Goal: Feedback & Contribution: Contribute content

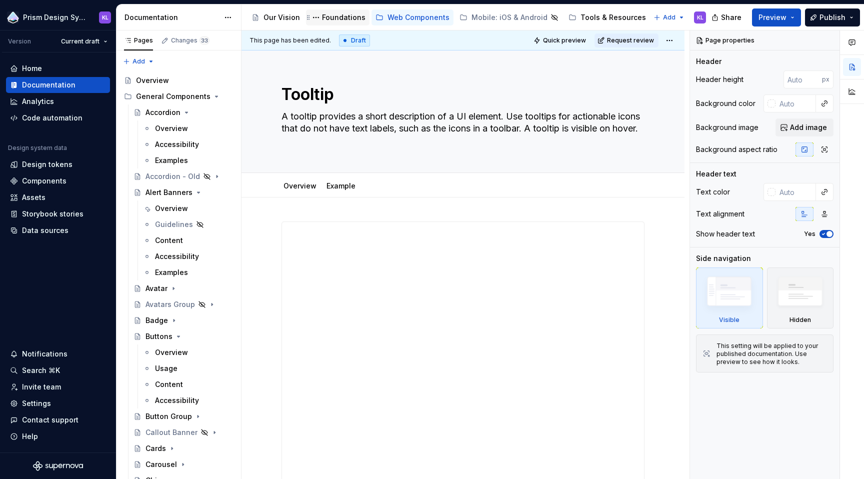
click at [337, 13] on div "Foundations" at bounding box center [344, 18] width 44 height 10
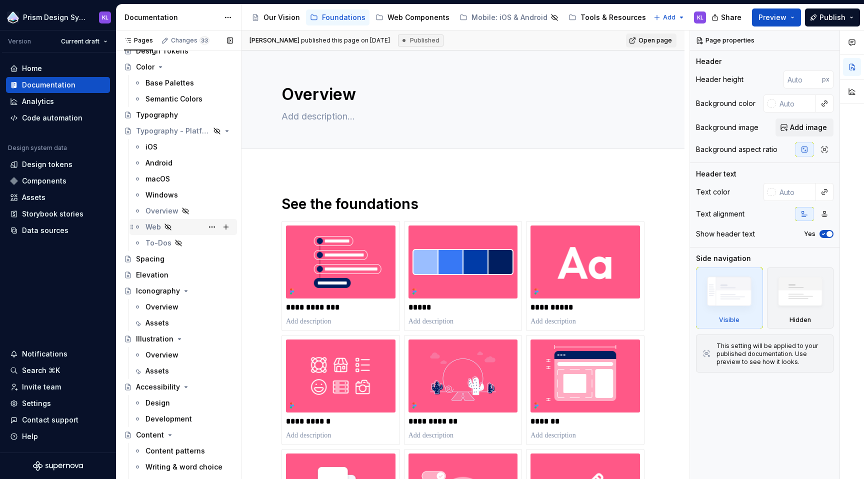
scroll to position [71, 0]
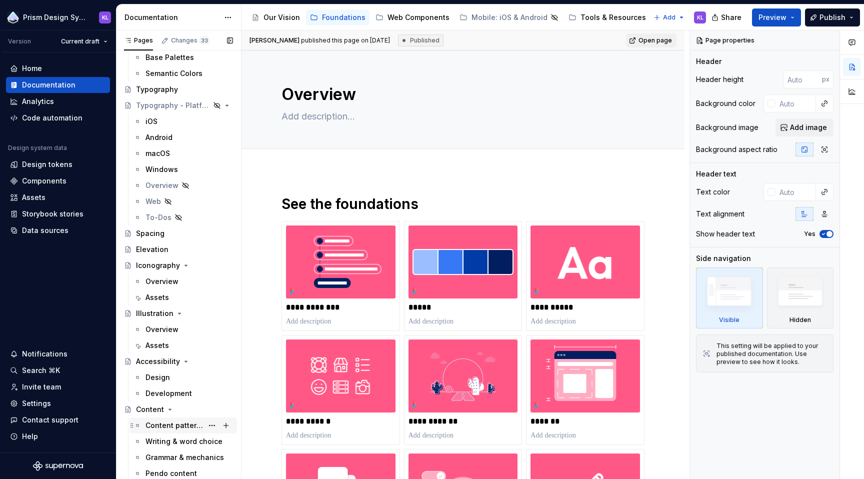
click at [180, 426] on div "Content patterns" at bounding box center [175, 426] width 58 height 10
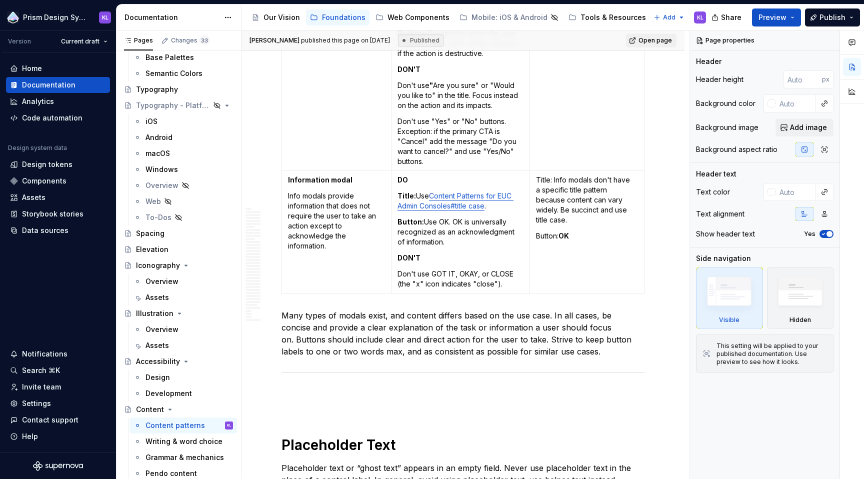
scroll to position [6502, 0]
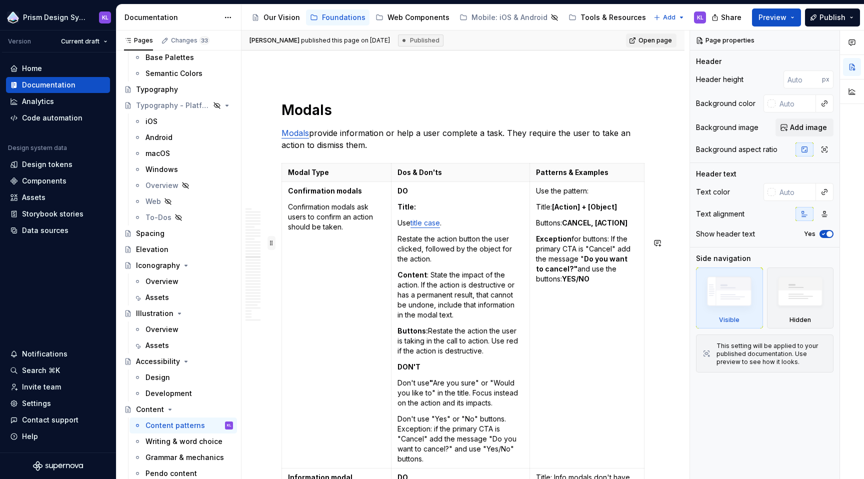
click at [270, 242] on span at bounding box center [272, 243] width 8 height 14
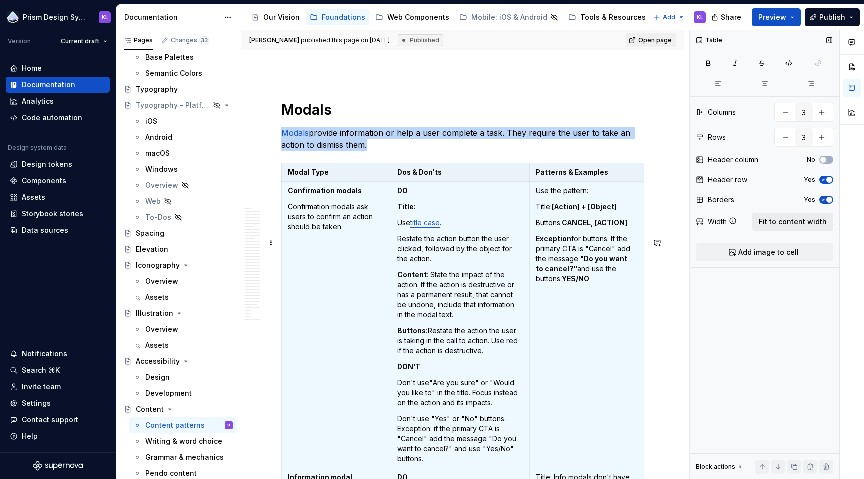
click at [795, 222] on span "Fit to content width" at bounding box center [793, 222] width 68 height 10
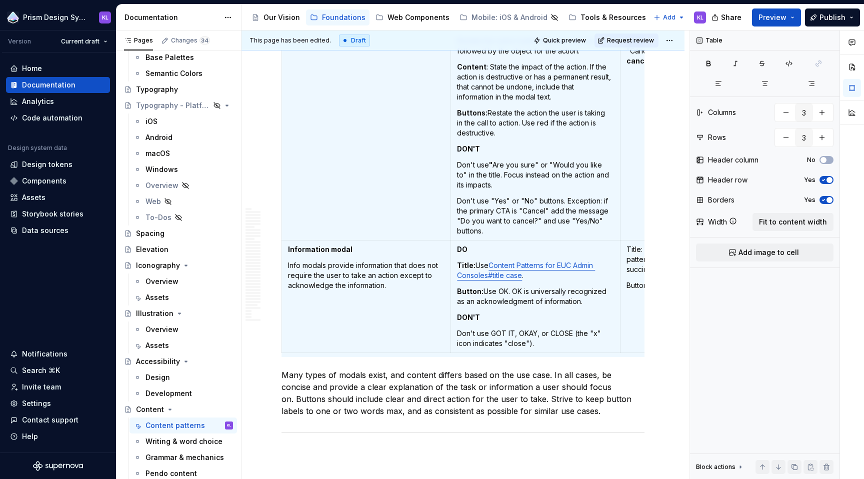
type textarea "*"
click at [670, 40] on html "Prism Design System KL Version Current draft Home Documentation Analytics Code …" at bounding box center [432, 239] width 864 height 479
click at [652, 150] on html "Prism Design System KL Version Current draft Home Documentation Analytics Code …" at bounding box center [432, 239] width 864 height 479
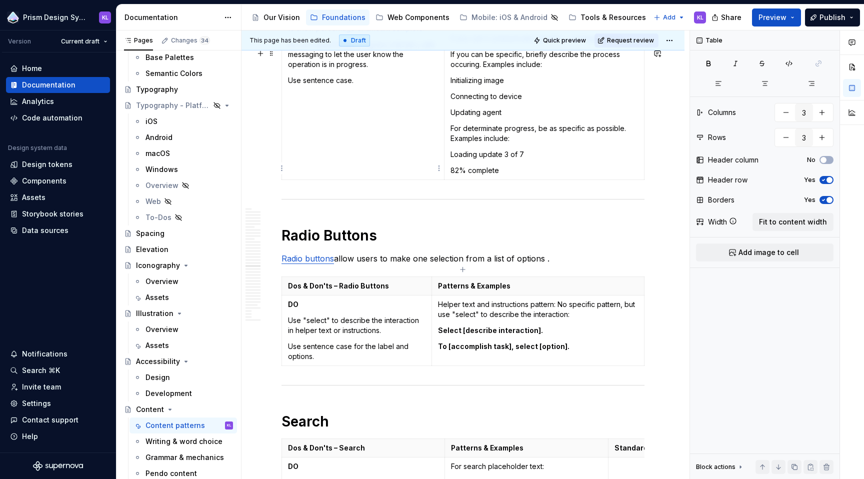
type input "2"
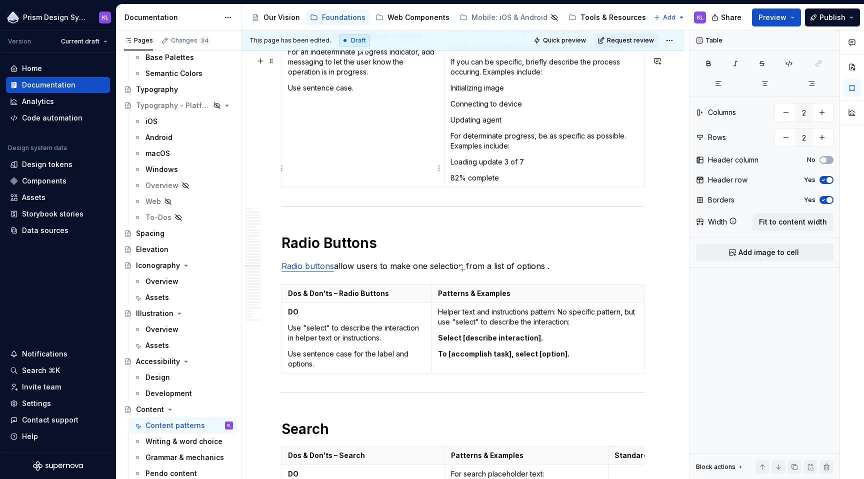
click at [329, 41] on p "For a determinate progress bar, use a label to show percentage or amount comple…" at bounding box center [363, 31] width 150 height 20
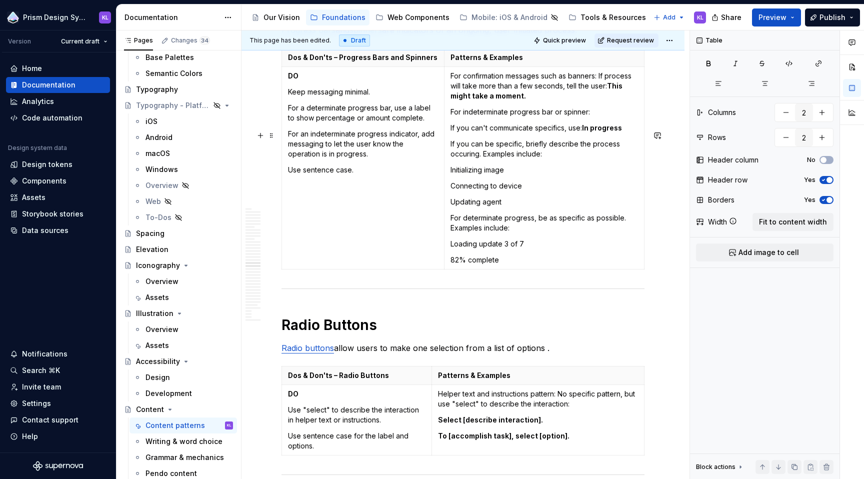
scroll to position [7286, 0]
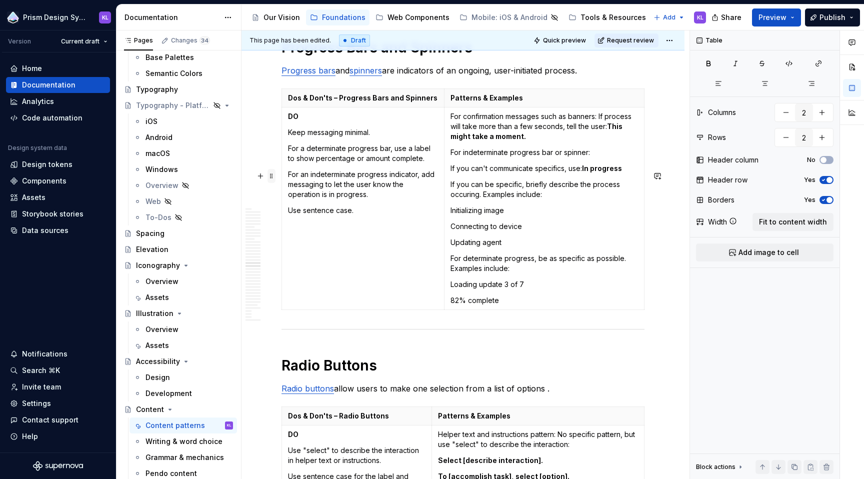
click at [269, 176] on span at bounding box center [272, 176] width 8 height 14
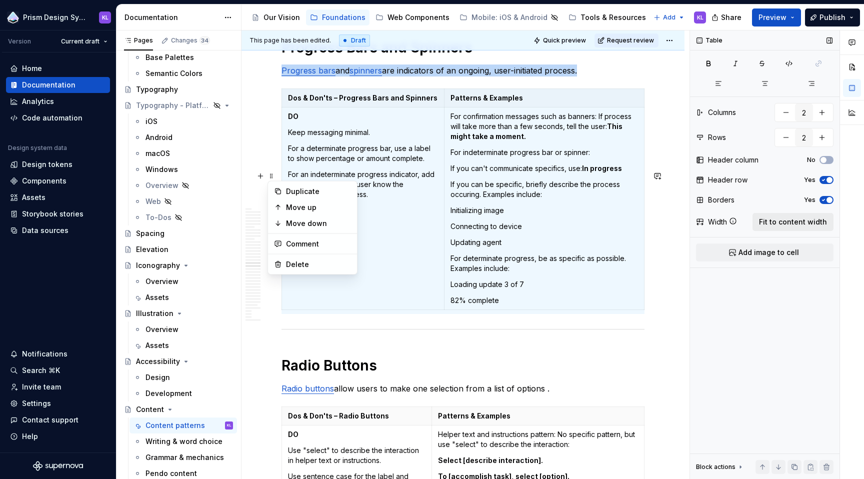
click at [784, 219] on span "Fit to content width" at bounding box center [793, 222] width 68 height 10
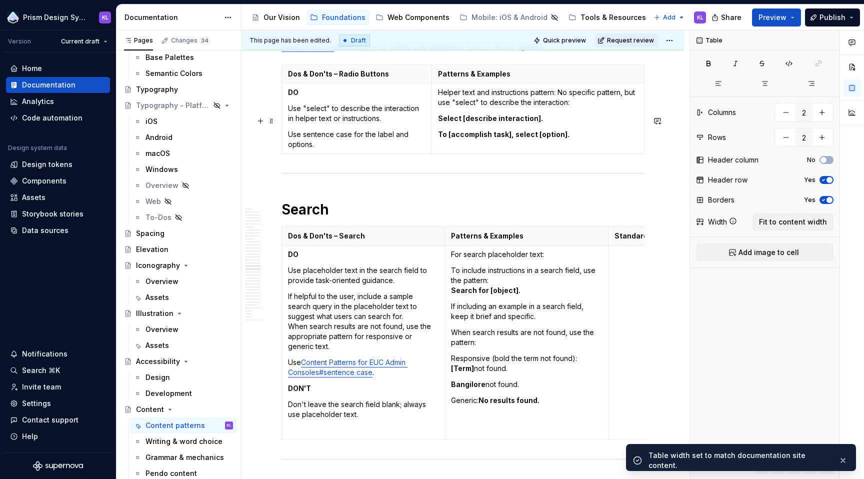
scroll to position [7668, 0]
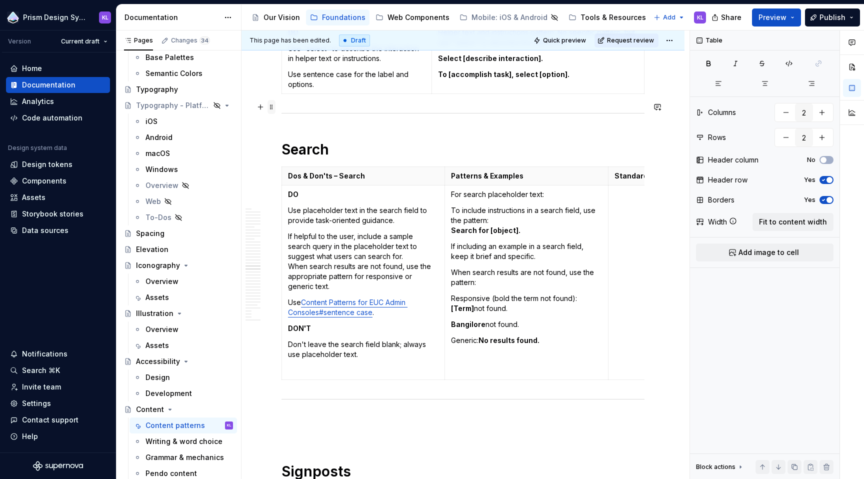
click at [272, 107] on span at bounding box center [272, 107] width 8 height 14
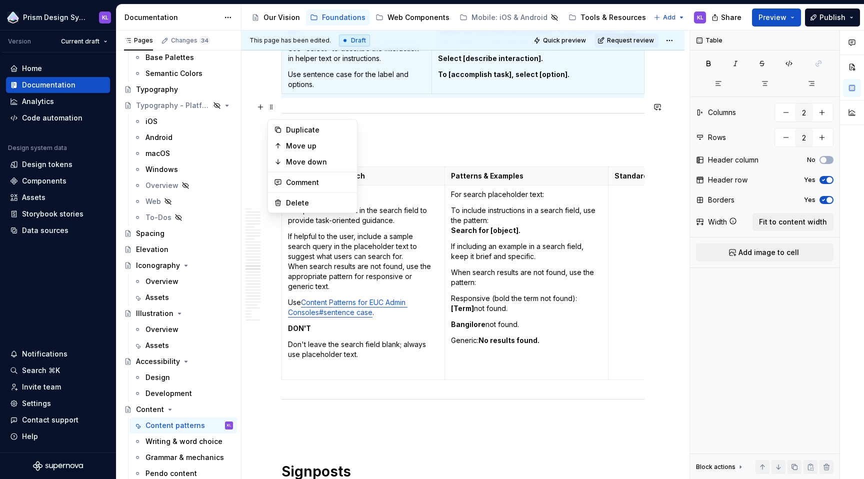
scroll to position [7660, 0]
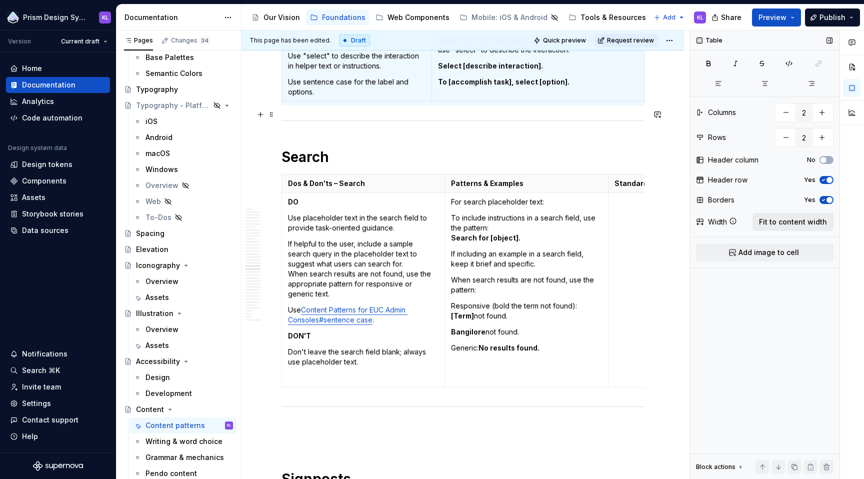
click at [808, 226] on span "Fit to content width" at bounding box center [793, 222] width 68 height 10
type textarea "*"
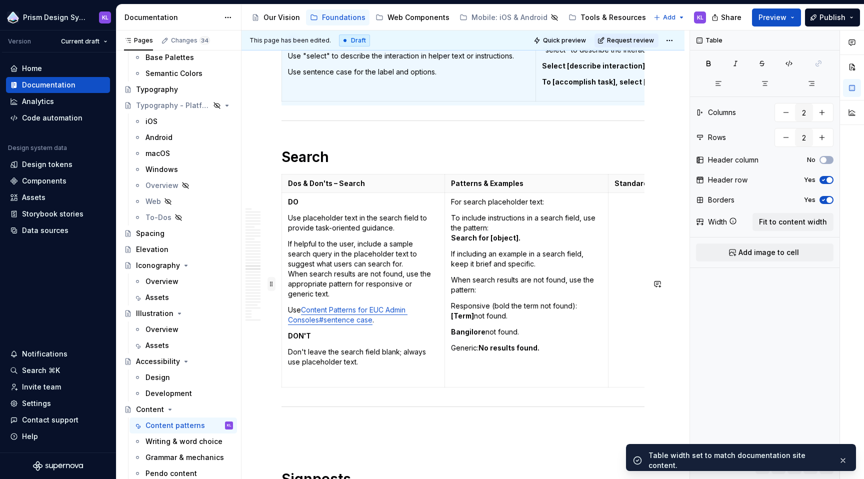
click at [272, 286] on span at bounding box center [272, 284] width 8 height 14
type input "3"
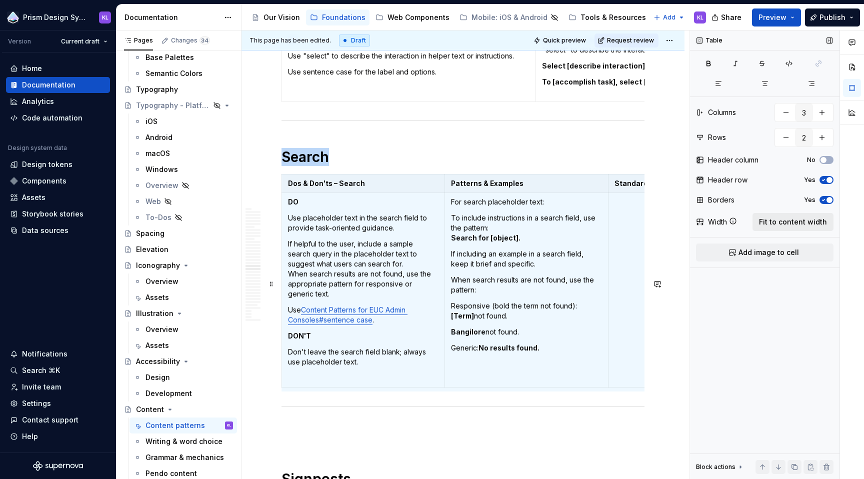
click at [782, 218] on span "Fit to content width" at bounding box center [793, 222] width 68 height 10
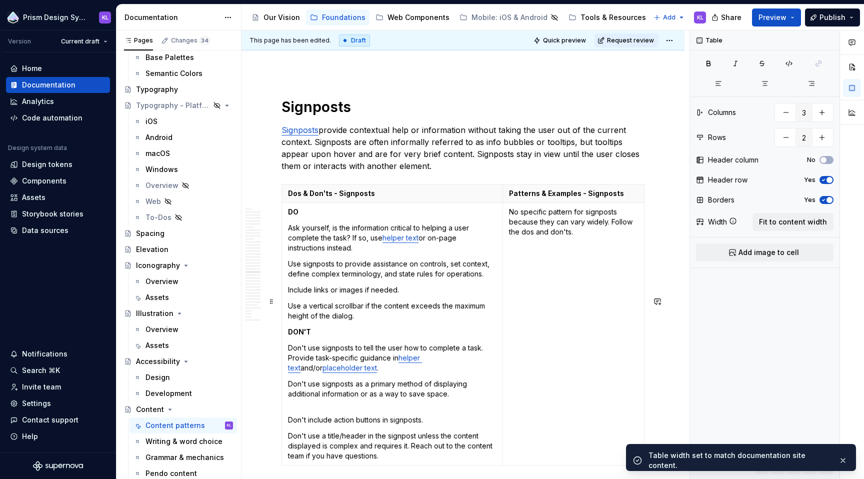
scroll to position [8041, 0]
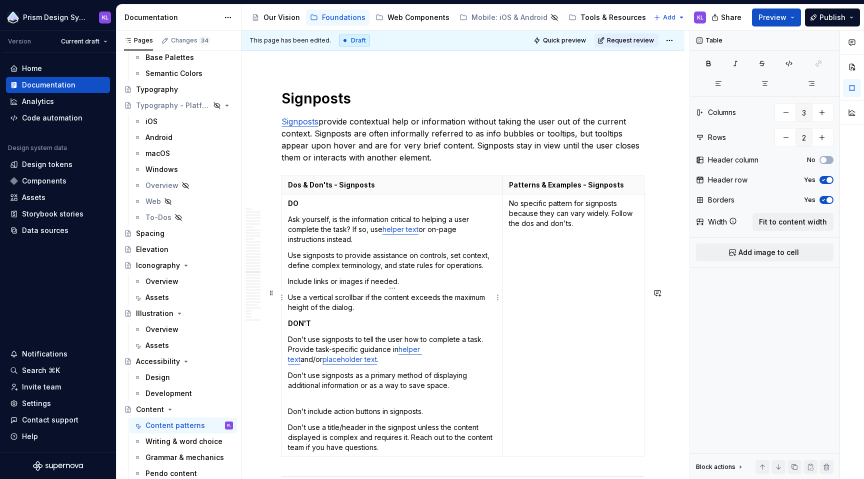
type textarea "*"
click at [273, 295] on span at bounding box center [272, 293] width 8 height 14
type input "2"
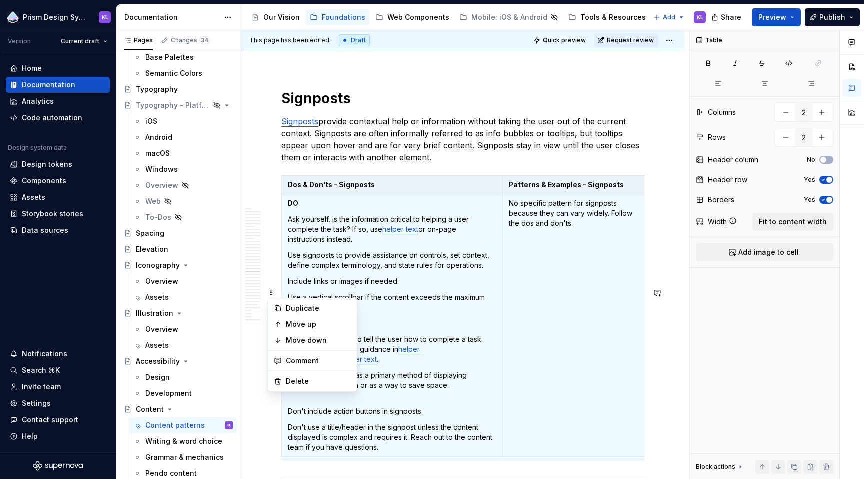
scroll to position [0, 0]
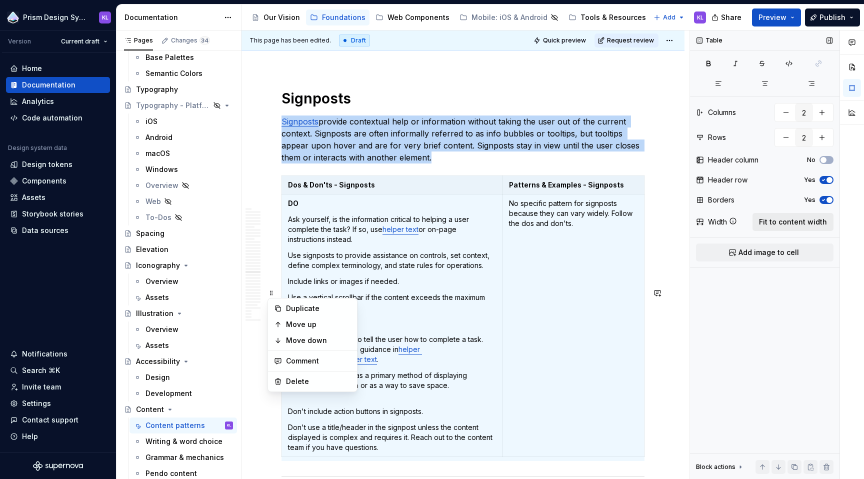
click at [779, 223] on span "Fit to content width" at bounding box center [793, 222] width 68 height 10
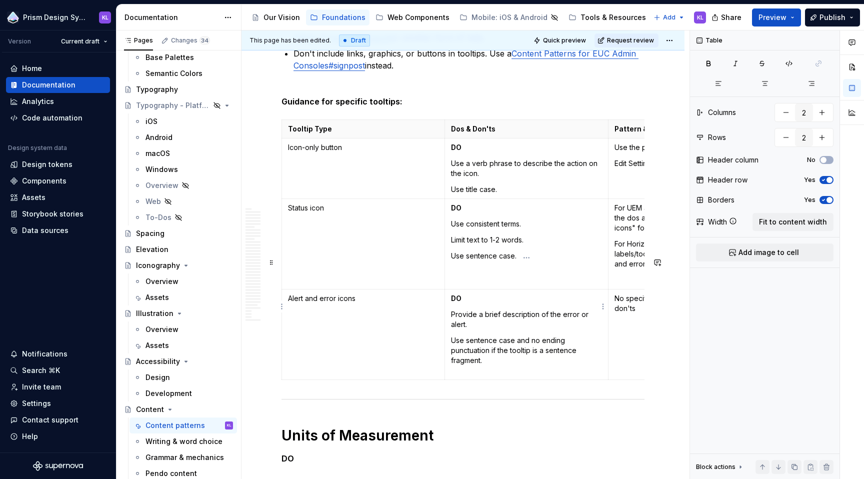
scroll to position [10386, 0]
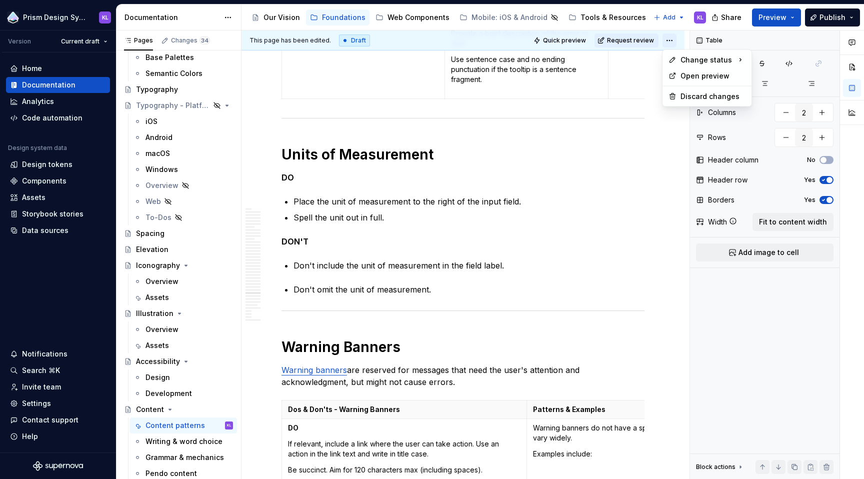
click at [671, 38] on html "Prism Design System KL Version Current draft Home Documentation Analytics Code …" at bounding box center [432, 239] width 864 height 479
click at [808, 111] on div "Ready for publish" at bounding box center [815, 111] width 70 height 10
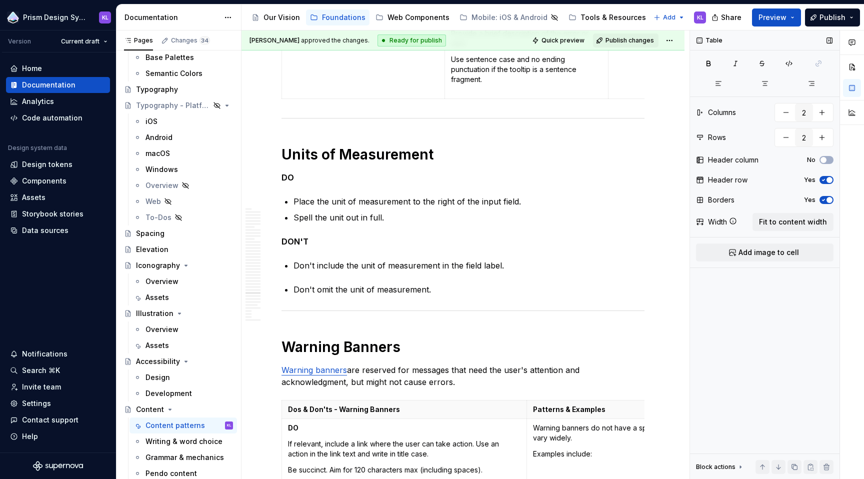
scroll to position [10171, 0]
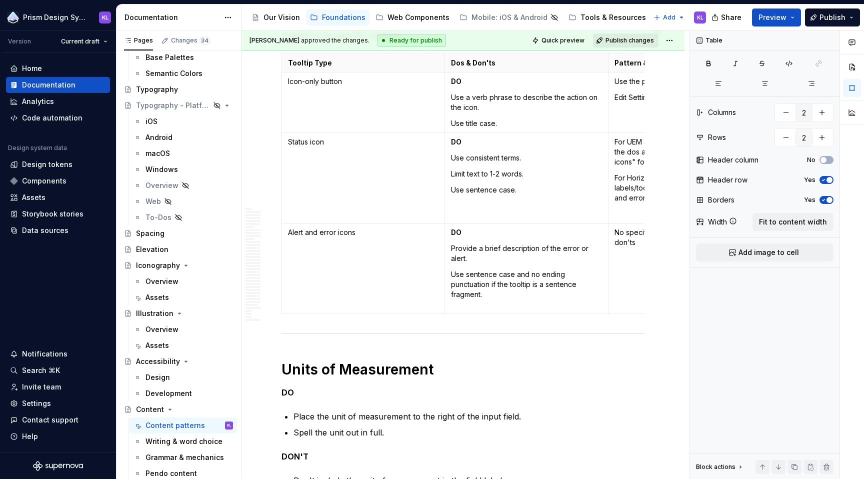
click at [632, 40] on span "Publish changes" at bounding box center [630, 41] width 49 height 8
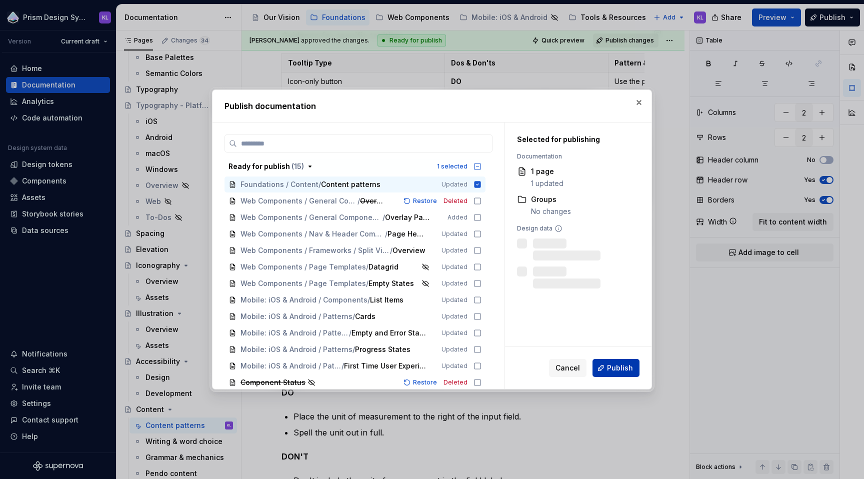
click at [628, 368] on span "Publish" at bounding box center [620, 368] width 26 height 10
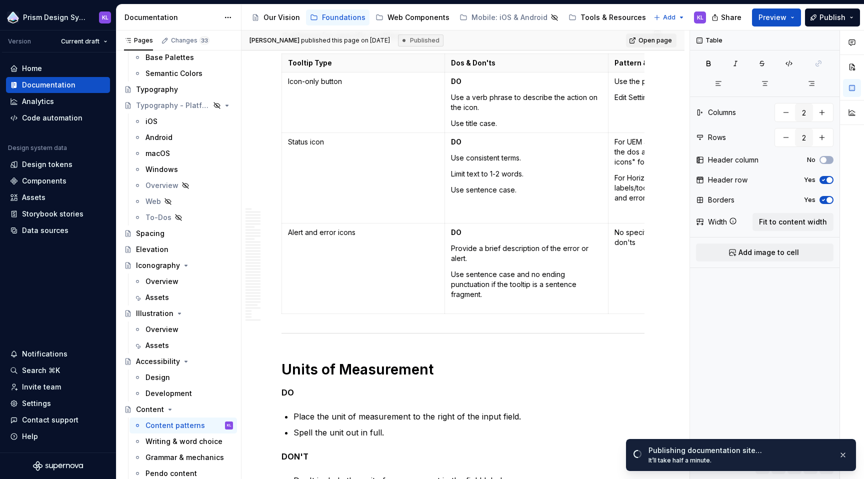
type textarea "*"
